Goal: Task Accomplishment & Management: Complete application form

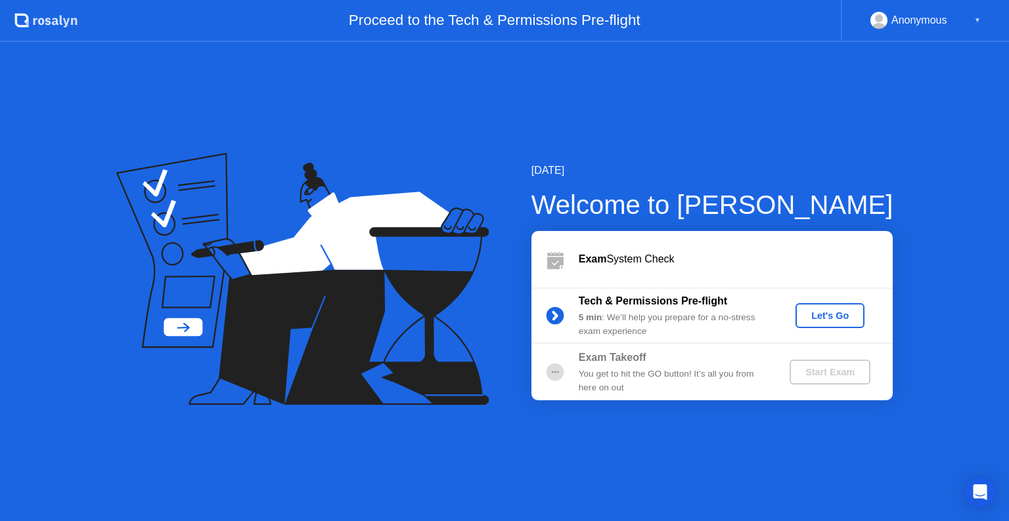
click at [824, 318] on div "Let's Go" at bounding box center [829, 316] width 58 height 11
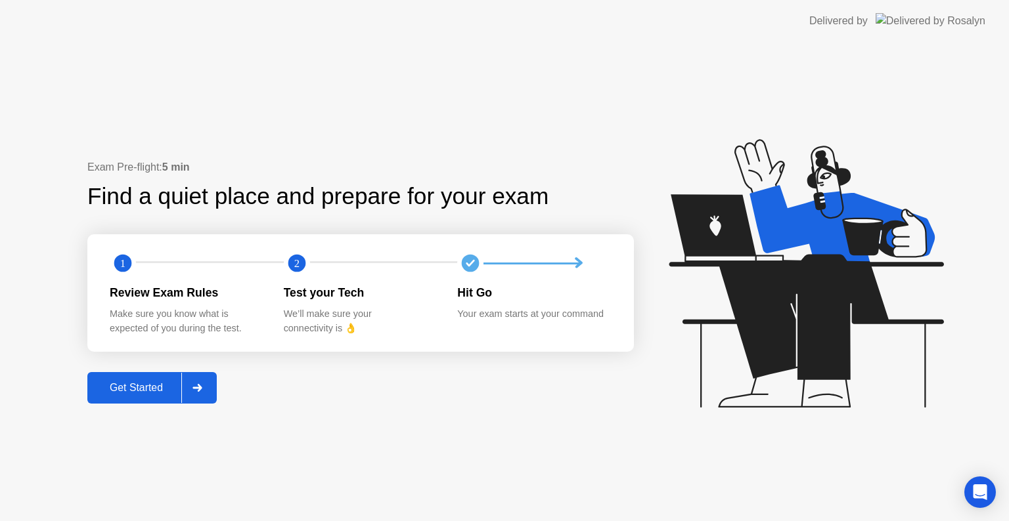
click at [138, 387] on div "Get Started" at bounding box center [136, 388] width 90 height 12
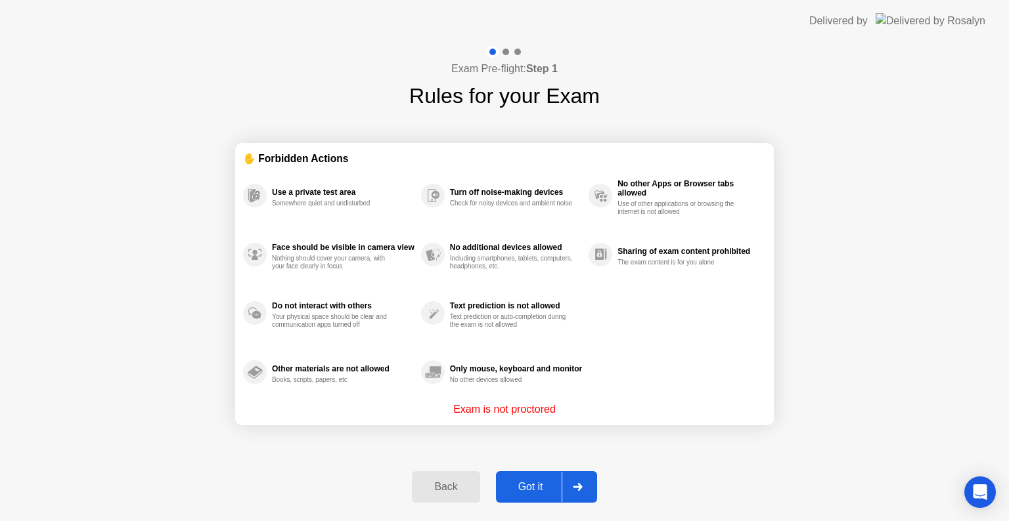
click at [533, 493] on div "Got it" at bounding box center [531, 487] width 62 height 12
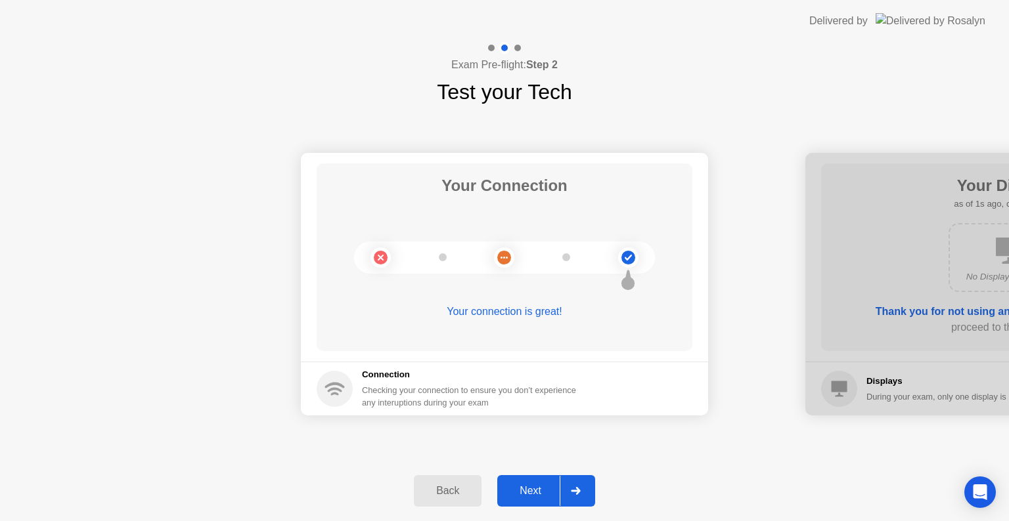
click at [533, 493] on div "Next" at bounding box center [530, 491] width 58 height 12
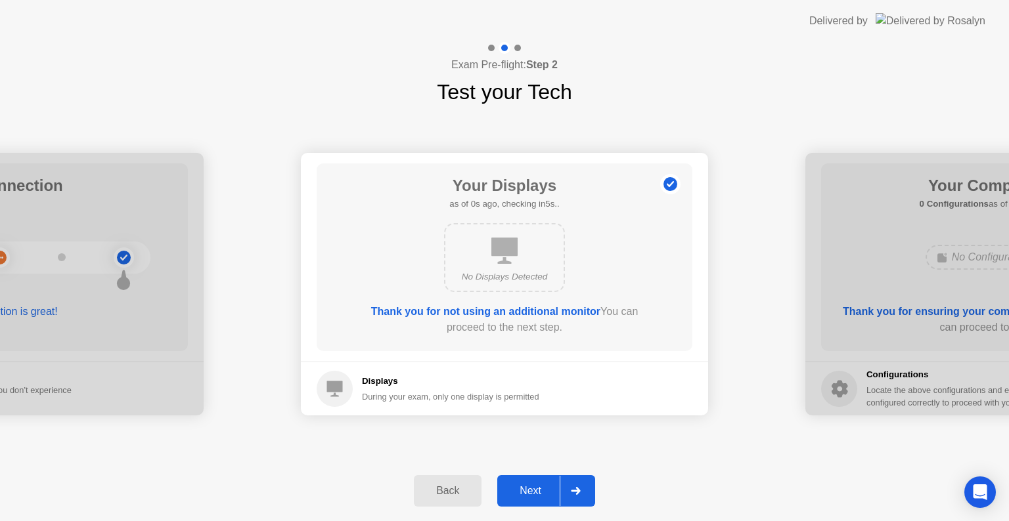
click at [531, 489] on div "Next" at bounding box center [530, 491] width 58 height 12
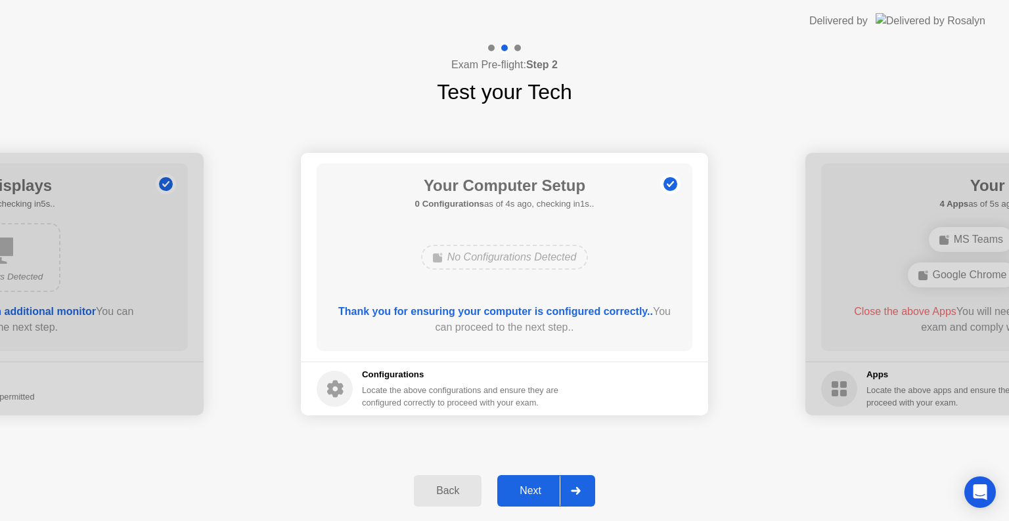
click at [531, 489] on div "Next" at bounding box center [530, 491] width 58 height 12
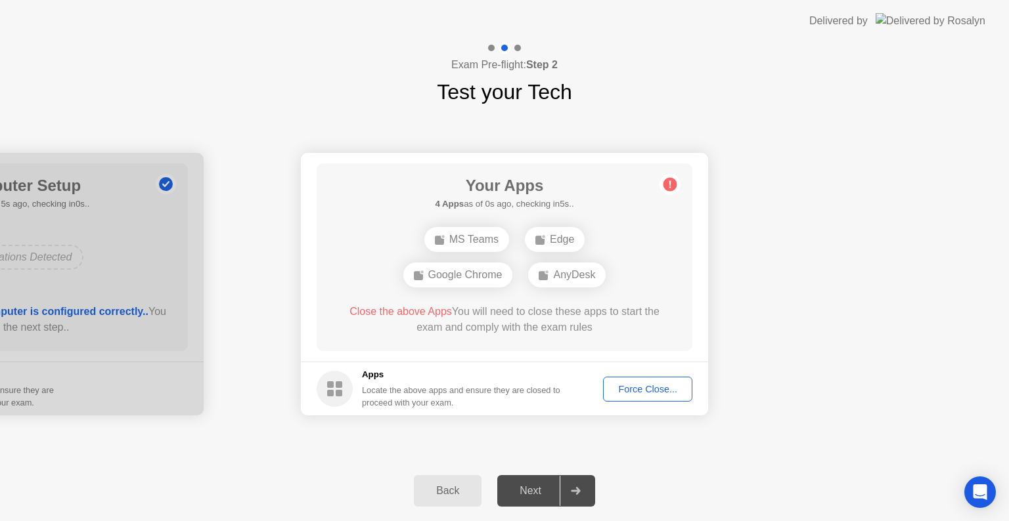
click at [633, 384] on div "Force Close..." at bounding box center [647, 389] width 80 height 11
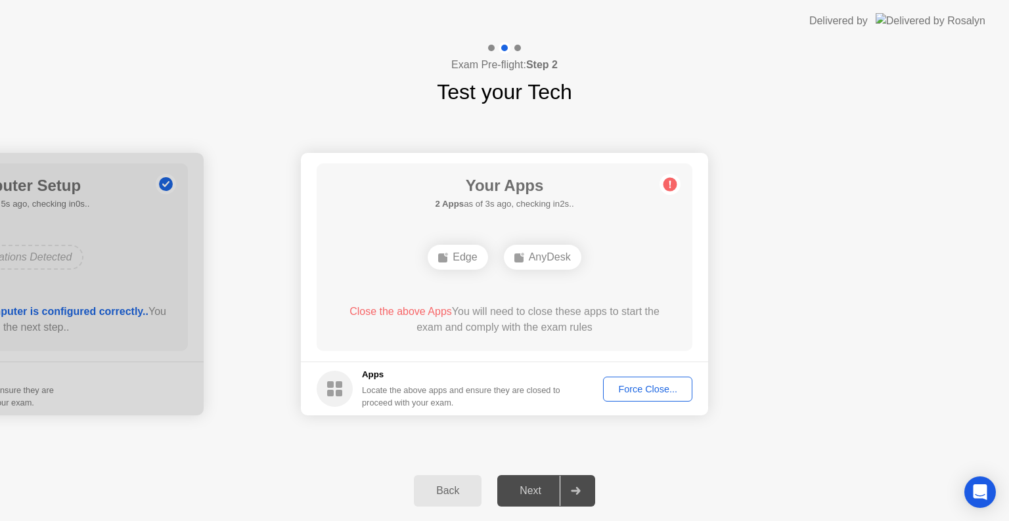
click at [617, 377] on button "Force Close..." at bounding box center [647, 389] width 89 height 25
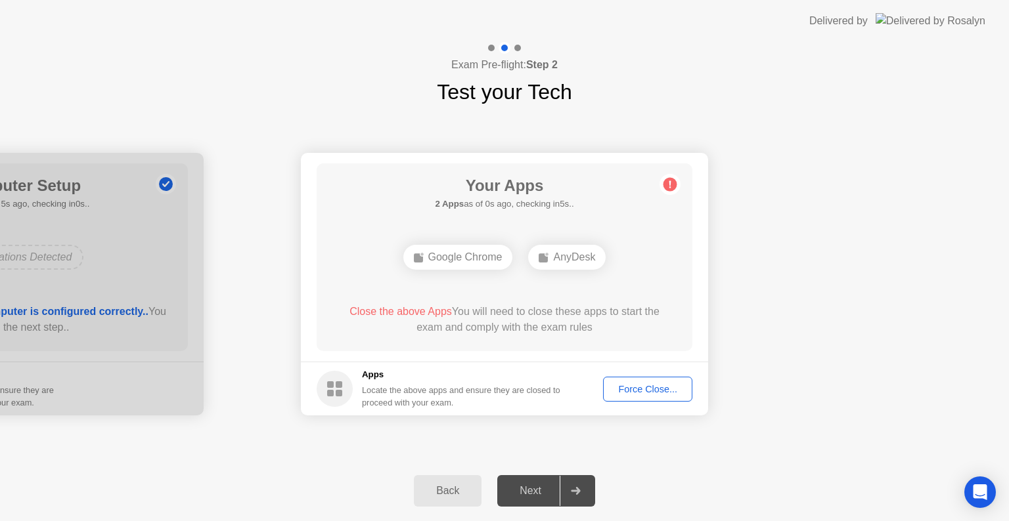
click at [645, 386] on div "Force Close..." at bounding box center [647, 389] width 80 height 11
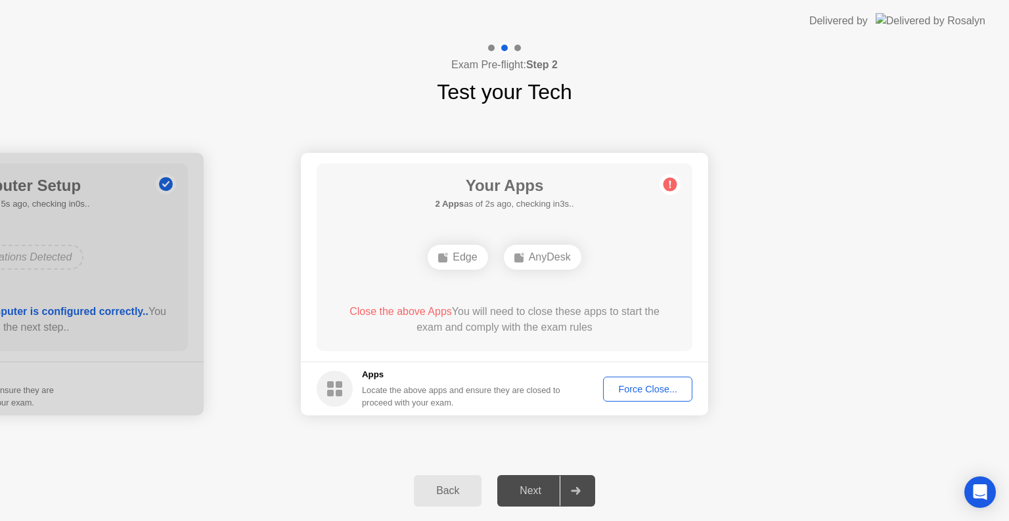
click at [661, 188] on icon at bounding box center [669, 184] width 21 height 21
click at [668, 186] on circle at bounding box center [670, 185] width 14 height 14
click at [334, 397] on circle at bounding box center [335, 389] width 36 height 36
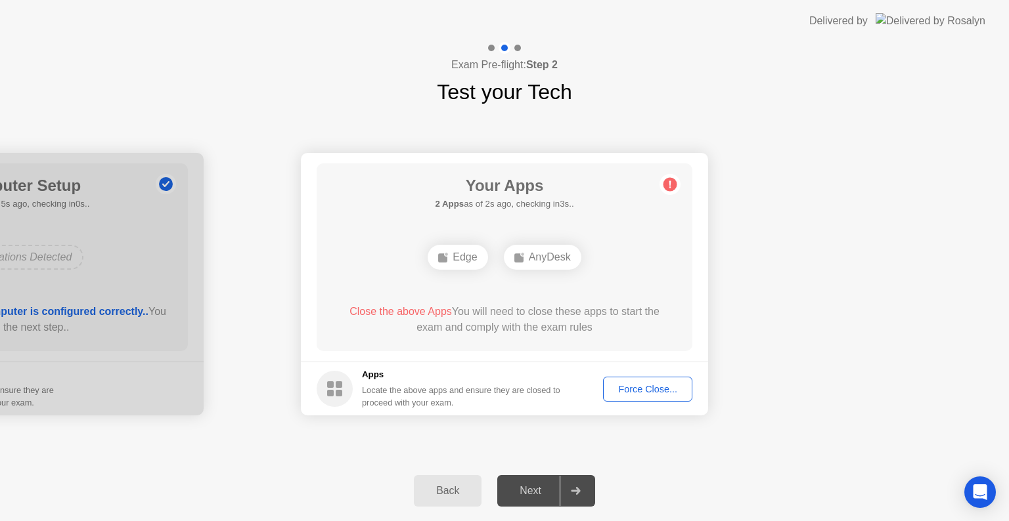
click at [537, 487] on div "Next" at bounding box center [530, 491] width 58 height 12
click at [663, 384] on div "Force Close..." at bounding box center [647, 389] width 80 height 11
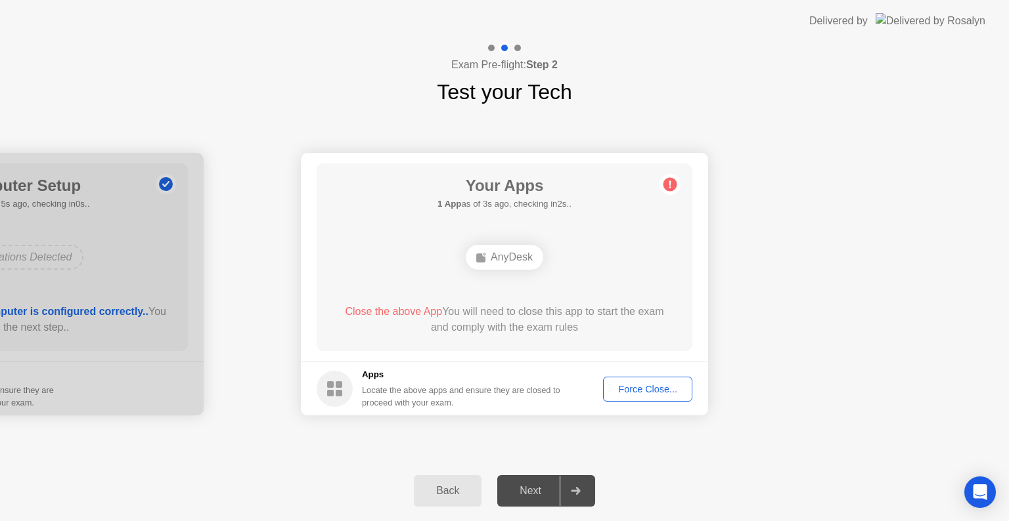
click at [489, 252] on div "AnyDesk" at bounding box center [504, 257] width 77 height 25
click at [628, 395] on div "Force Close..." at bounding box center [647, 389] width 80 height 11
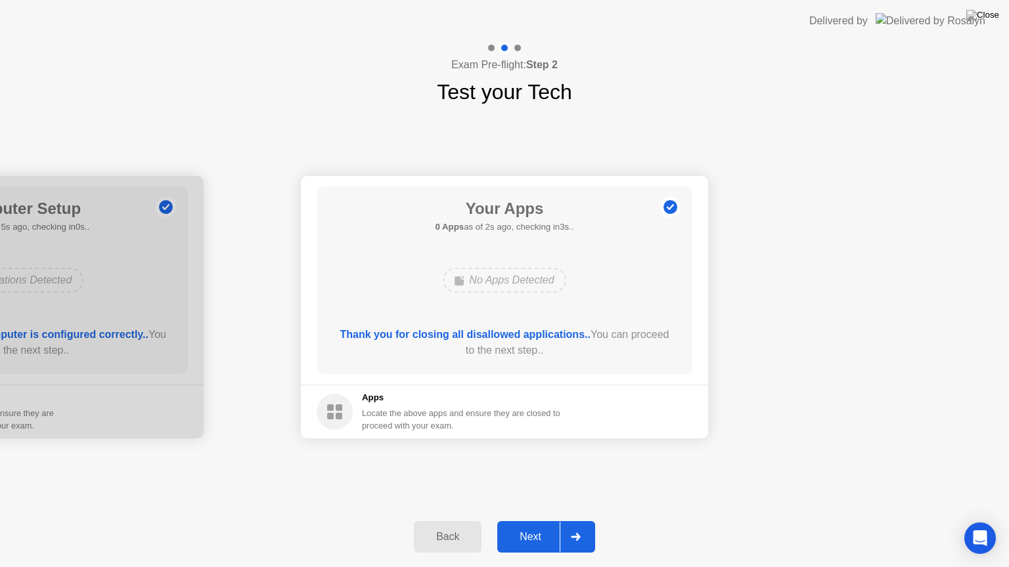
click at [524, 521] on div "Next" at bounding box center [530, 537] width 58 height 12
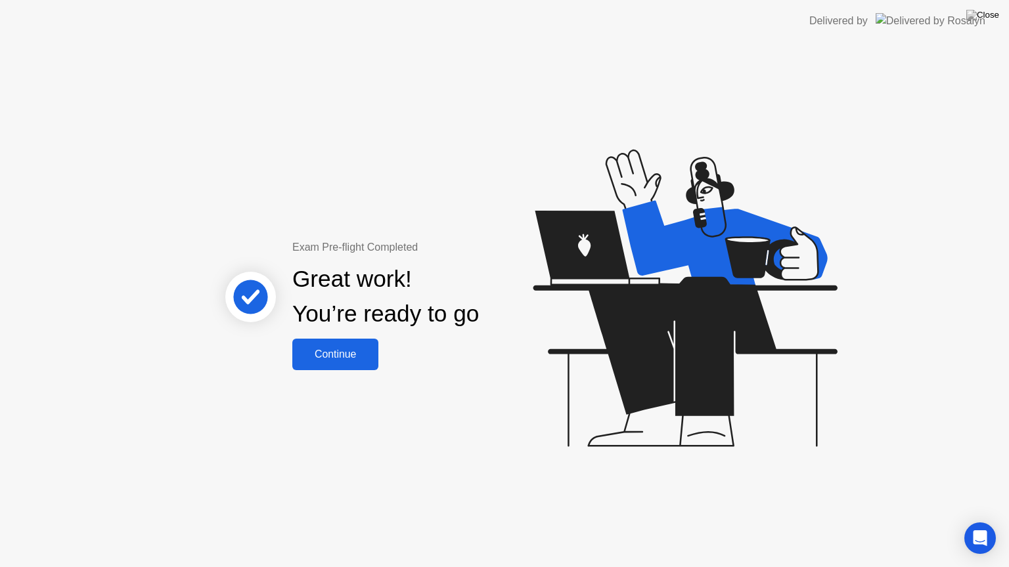
click at [351, 357] on div "Continue" at bounding box center [335, 355] width 78 height 12
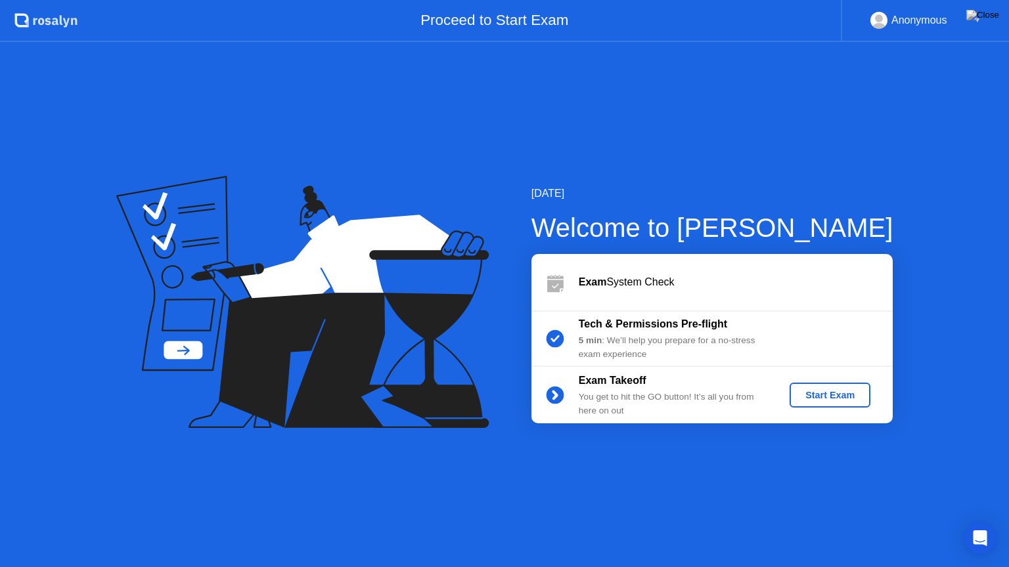
click at [844, 397] on div "Start Exam" at bounding box center [830, 395] width 70 height 11
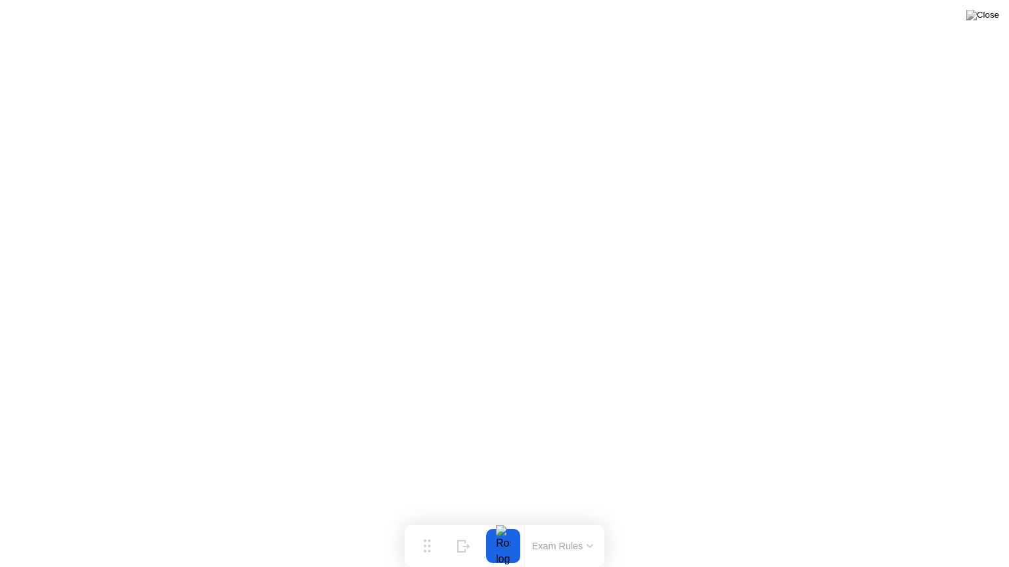
click at [516, 521] on div at bounding box center [503, 546] width 28 height 34
click at [564, 521] on button "Exam Rules" at bounding box center [563, 546] width 70 height 12
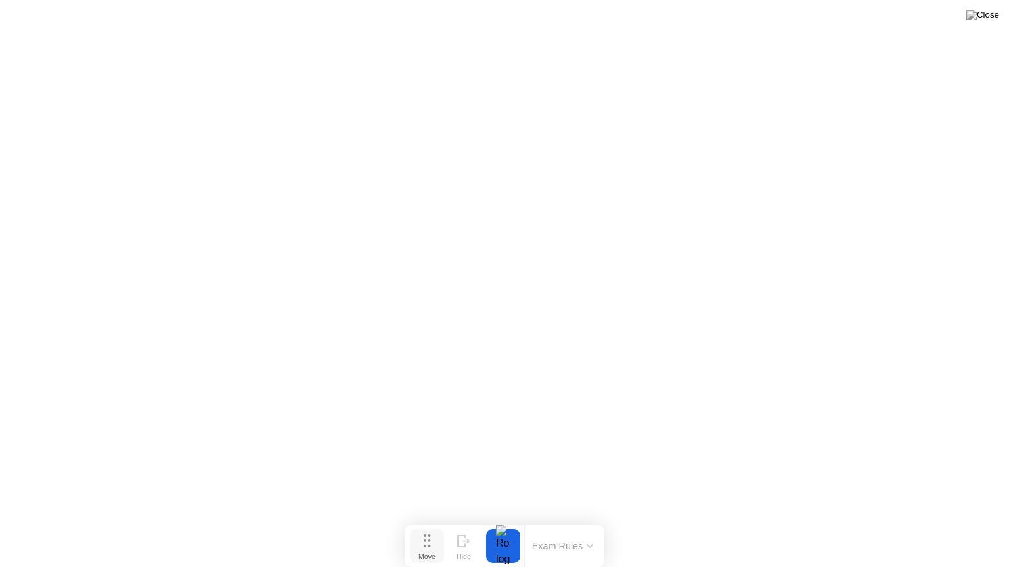
click at [418, 521] on div "Move" at bounding box center [426, 557] width 17 height 8
drag, startPoint x: 416, startPoint y: 553, endPoint x: 284, endPoint y: 504, distance: 140.0
click at [287, 504] on div "Move" at bounding box center [295, 508] width 17 height 8
drag, startPoint x: 284, startPoint y: 504, endPoint x: 460, endPoint y: 559, distance: 184.4
click at [460, 521] on div "Move" at bounding box center [468, 557] width 17 height 8
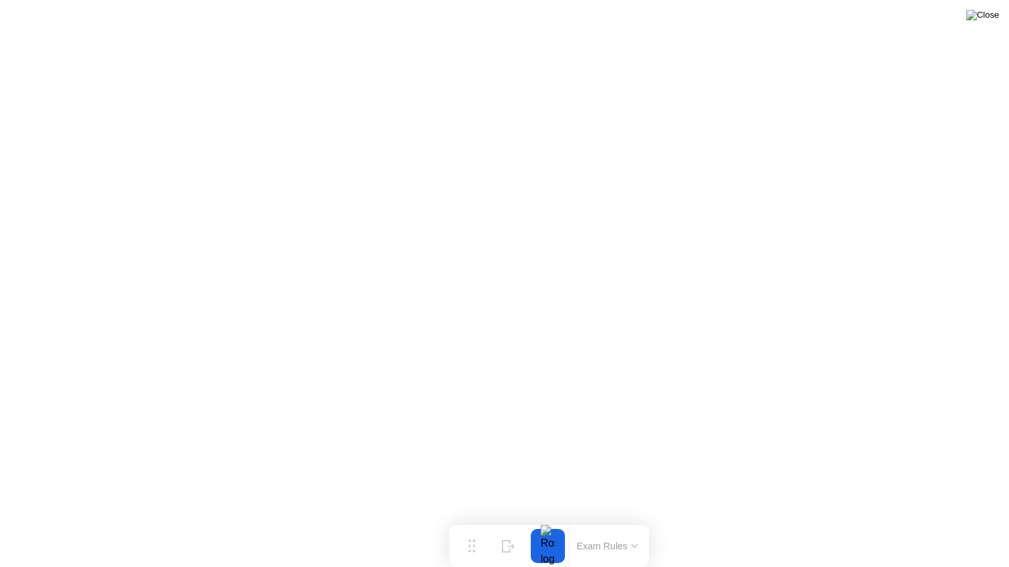
click at [995, 20] on img at bounding box center [982, 15] width 33 height 11
click at [987, 19] on img at bounding box center [982, 15] width 33 height 11
click at [474, 521] on div "Move" at bounding box center [471, 557] width 17 height 8
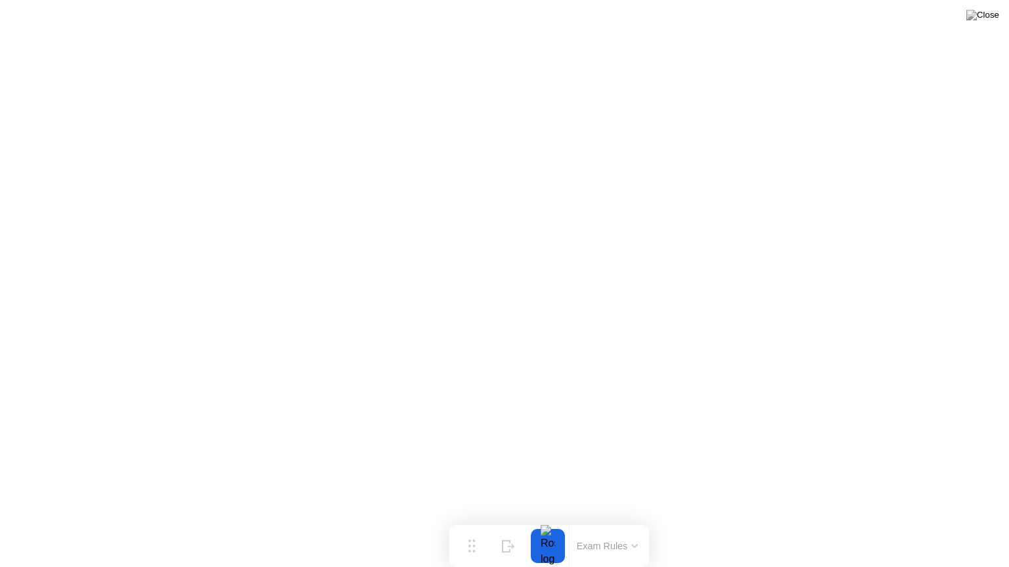
click at [604, 521] on button "Exam Rules" at bounding box center [608, 546] width 70 height 12
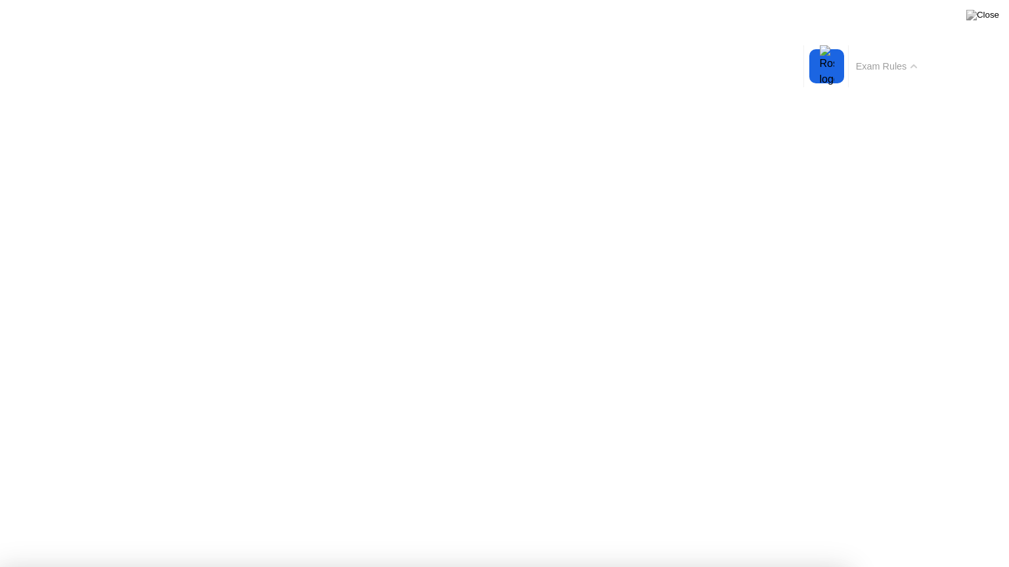
drag, startPoint x: 420, startPoint y: 202, endPoint x: 463, endPoint y: 176, distance: 50.7
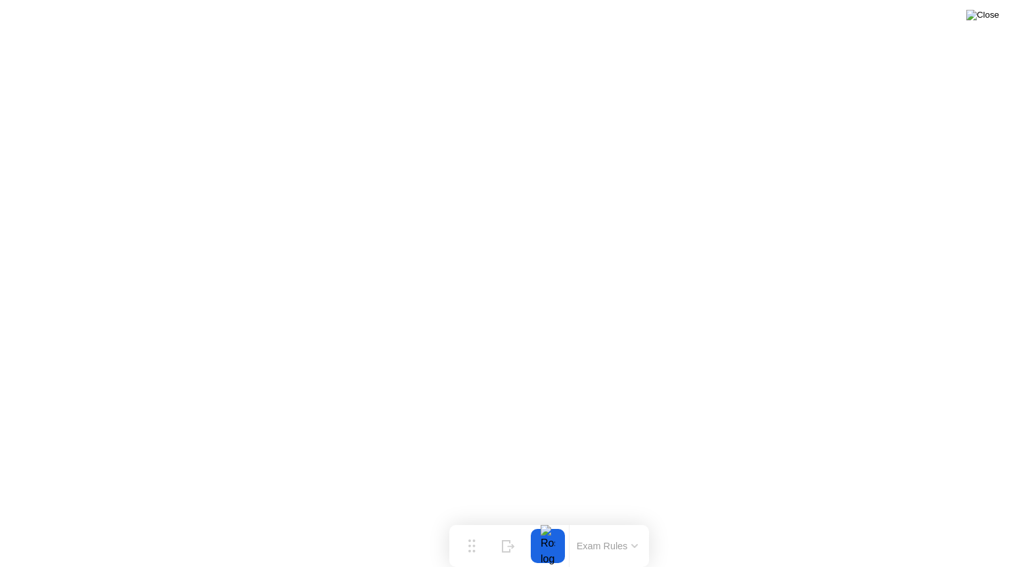
click at [990, 14] on img at bounding box center [982, 15] width 33 height 11
